Goal: Connect with others: Participate in discussion

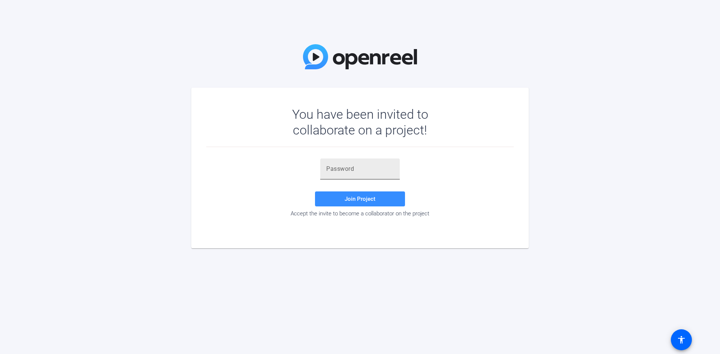
click at [361, 162] on div at bounding box center [359, 169] width 67 height 21
paste input "fyu0CE"
type input "fyu0CE"
click at [357, 198] on span "Join Project" at bounding box center [360, 199] width 31 height 7
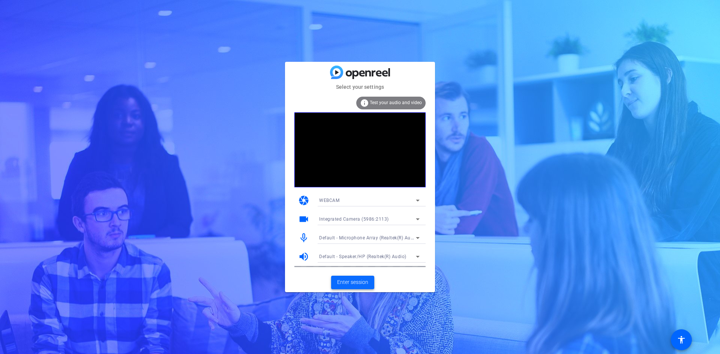
click at [351, 282] on span "Enter session" at bounding box center [352, 283] width 31 height 8
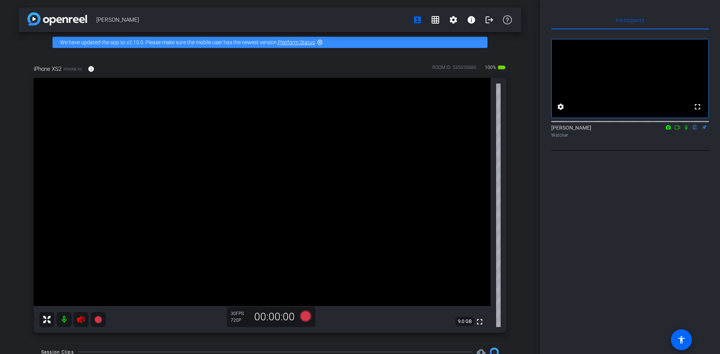
drag, startPoint x: 687, startPoint y: 134, endPoint x: 697, endPoint y: 135, distance: 10.2
click at [687, 131] on mat-icon at bounding box center [686, 127] width 9 height 7
click at [686, 130] on icon at bounding box center [686, 127] width 4 height 5
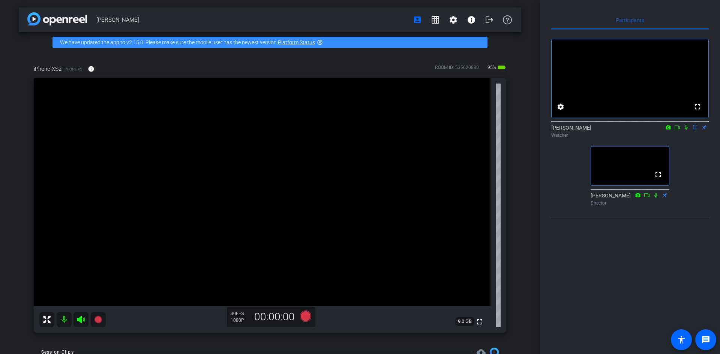
click at [686, 131] on mat-icon at bounding box center [686, 127] width 9 height 7
click at [677, 130] on icon at bounding box center [677, 127] width 6 height 5
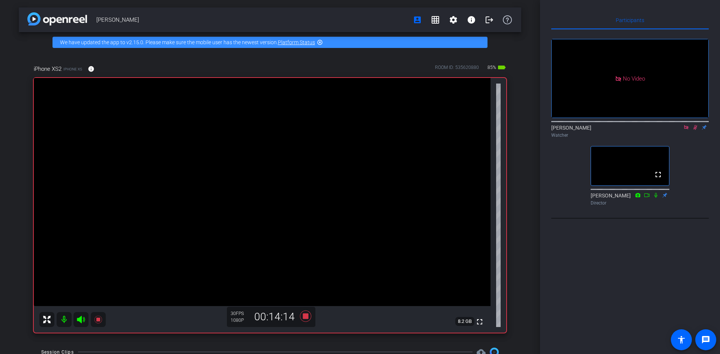
click at [596, 264] on div "Participants No Video [PERSON_NAME] Watcher fullscreen [PERSON_NAME] Director S…" at bounding box center [630, 177] width 180 height 354
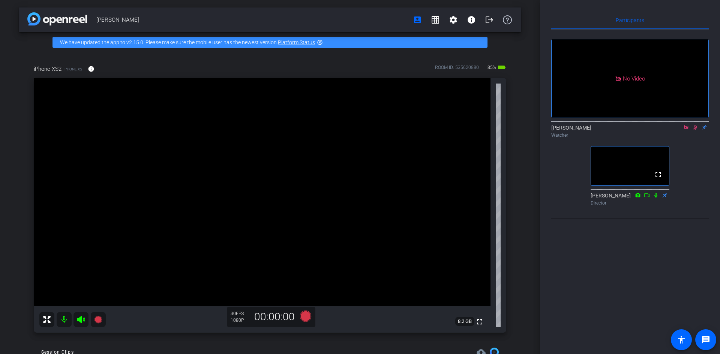
click at [695, 130] on icon at bounding box center [695, 127] width 6 height 5
click at [687, 129] on icon at bounding box center [686, 127] width 4 height 4
click at [599, 258] on div "Participants fullscreen settings [PERSON_NAME] flip Watcher fullscreen [PERSON_…" at bounding box center [630, 177] width 180 height 354
click at [679, 130] on icon at bounding box center [677, 127] width 6 height 5
click at [695, 130] on icon at bounding box center [695, 127] width 6 height 5
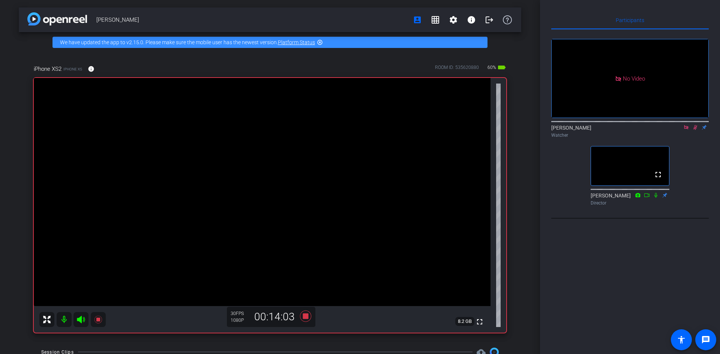
click at [589, 137] on div "[PERSON_NAME] Watcher" at bounding box center [629, 131] width 157 height 15
click at [694, 130] on icon at bounding box center [695, 127] width 4 height 5
click at [696, 130] on icon at bounding box center [695, 127] width 3 height 5
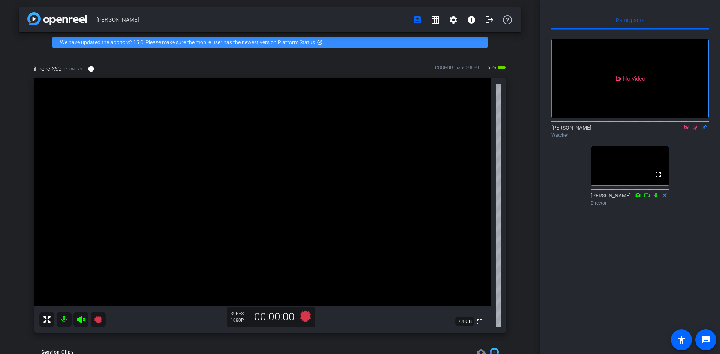
click at [694, 130] on icon at bounding box center [695, 127] width 6 height 5
click at [686, 130] on icon at bounding box center [686, 127] width 6 height 5
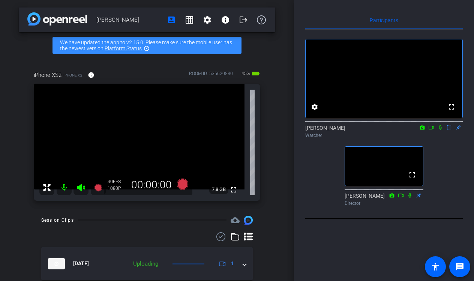
click at [440, 130] on icon at bounding box center [440, 127] width 3 height 5
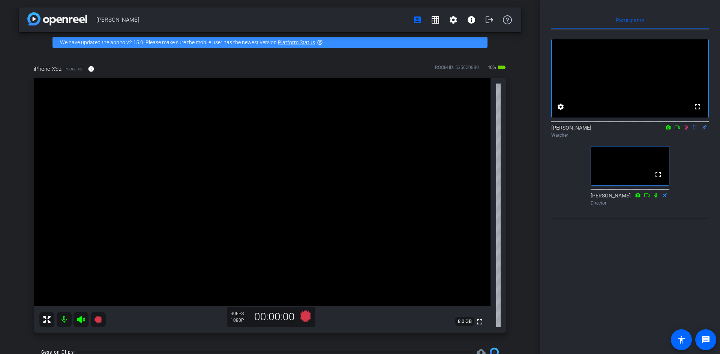
click at [676, 130] on icon at bounding box center [677, 127] width 6 height 5
click at [686, 130] on icon at bounding box center [686, 127] width 6 height 5
click at [685, 130] on icon at bounding box center [686, 127] width 4 height 5
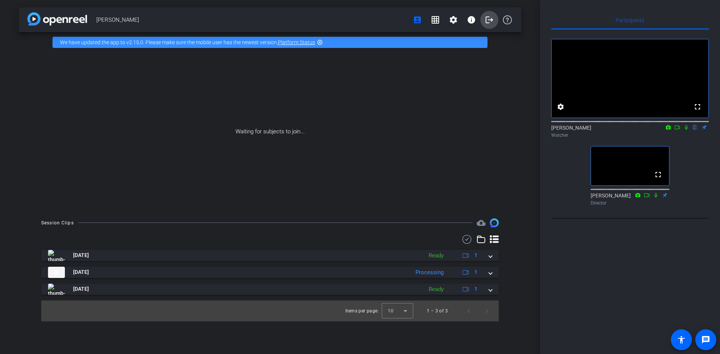
click at [488, 17] on mat-icon "logout" at bounding box center [489, 19] width 9 height 9
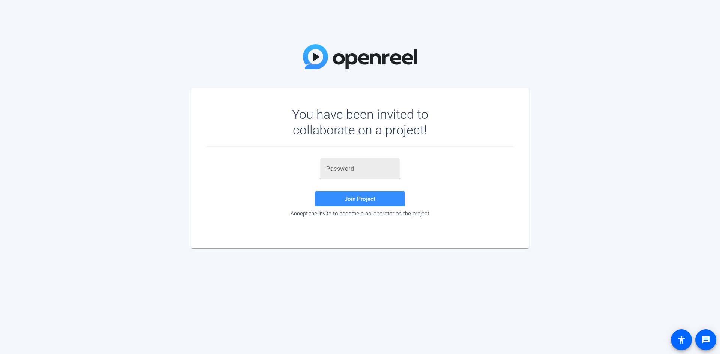
click at [334, 165] on input "text" at bounding box center [359, 169] width 67 height 9
paste input "h7k3=8"
type input "h7k3=8"
click at [355, 199] on span "Join Project" at bounding box center [360, 199] width 31 height 7
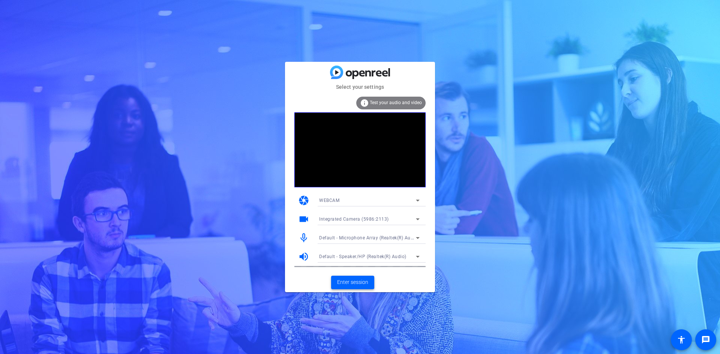
click at [357, 282] on span "Enter session" at bounding box center [352, 283] width 31 height 8
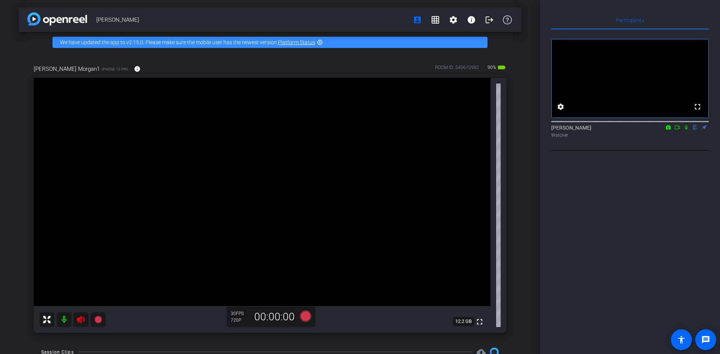
click at [81, 321] on div at bounding box center [72, 319] width 66 height 15
click at [82, 319] on div at bounding box center [72, 319] width 66 height 15
click at [585, 214] on div "Participants fullscreen settings Noah Diehm flip Watcher Select Source Teleprom…" at bounding box center [630, 177] width 180 height 354
click at [561, 111] on mat-icon "settings" at bounding box center [560, 106] width 9 height 9
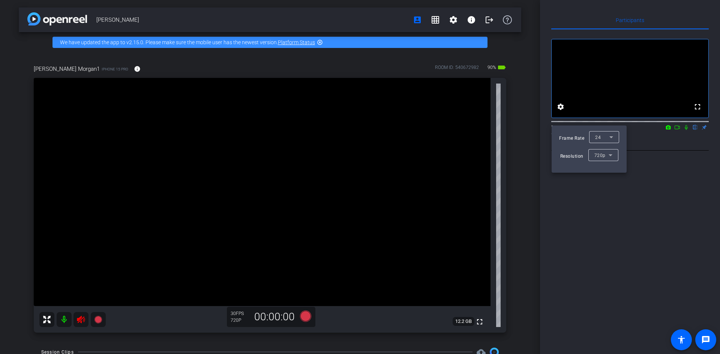
click at [577, 235] on div at bounding box center [360, 177] width 720 height 354
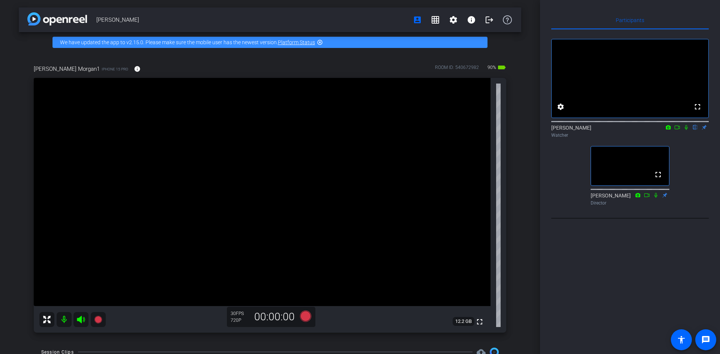
click at [604, 258] on div "Participants fullscreen settings [PERSON_NAME] flip Watcher fullscreen [PERSON_…" at bounding box center [630, 177] width 180 height 354
click at [686, 130] on icon at bounding box center [686, 127] width 6 height 5
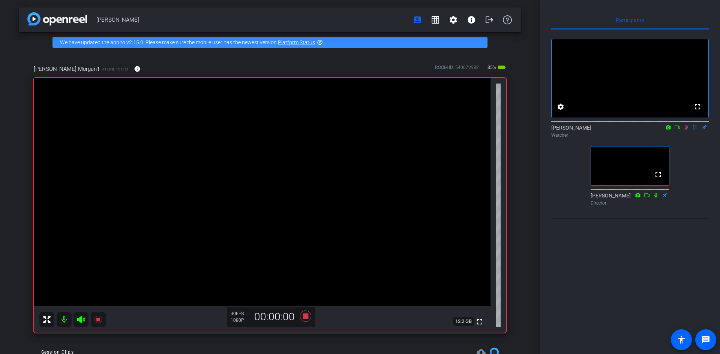
click at [677, 130] on icon at bounding box center [677, 127] width 6 height 5
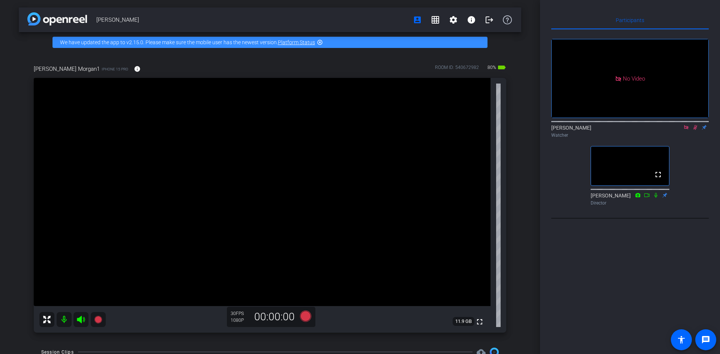
click at [697, 130] on icon at bounding box center [695, 127] width 6 height 5
click at [696, 130] on icon at bounding box center [695, 127] width 6 height 5
click at [695, 130] on icon at bounding box center [695, 127] width 4 height 5
click at [687, 130] on icon at bounding box center [686, 127] width 6 height 5
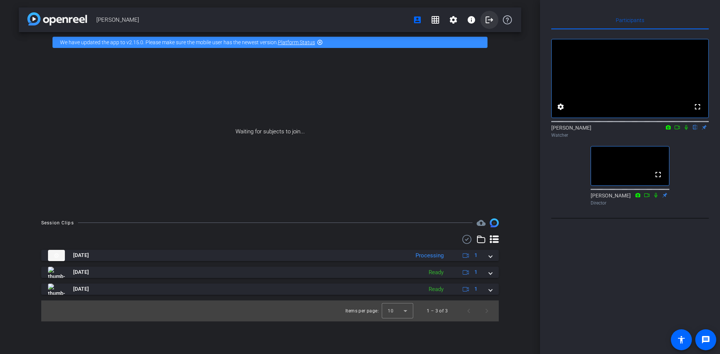
click at [484, 16] on span at bounding box center [489, 20] width 18 height 18
